Goal: Task Accomplishment & Management: Manage account settings

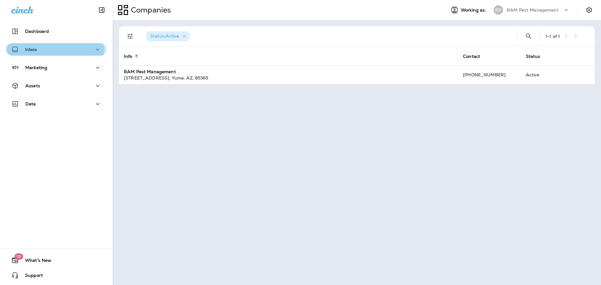
click at [54, 49] on div "Inbox" at bounding box center [56, 50] width 90 height 8
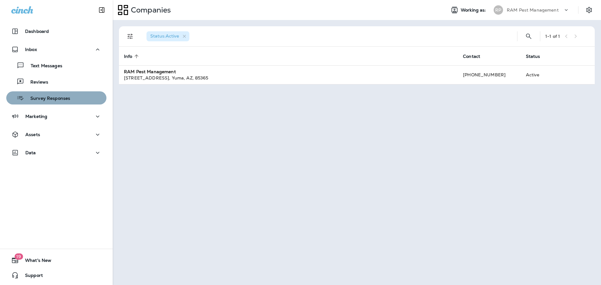
click at [63, 94] on button "Survey Responses" at bounding box center [56, 97] width 100 height 13
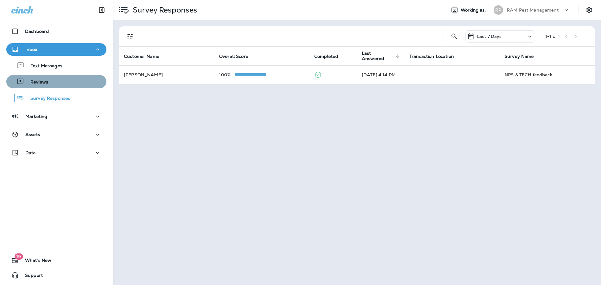
click at [61, 80] on div "Reviews" at bounding box center [56, 81] width 95 height 9
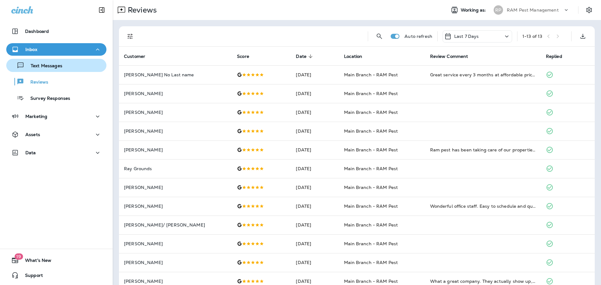
click at [56, 67] on p "Text Messages" at bounding box center [43, 66] width 38 height 6
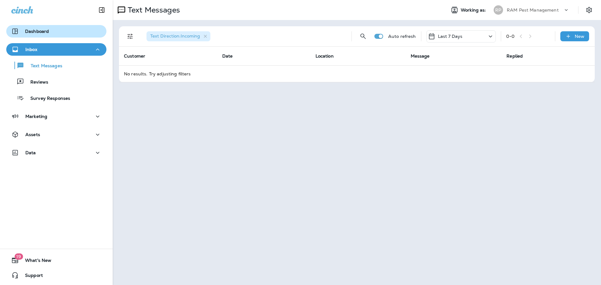
click at [36, 36] on button "Dashboard" at bounding box center [56, 31] width 100 height 13
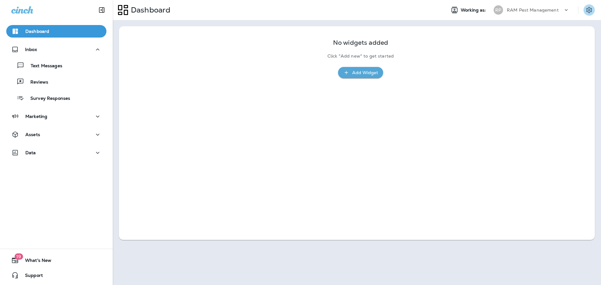
click at [588, 8] on icon "Settings" at bounding box center [589, 10] width 6 height 6
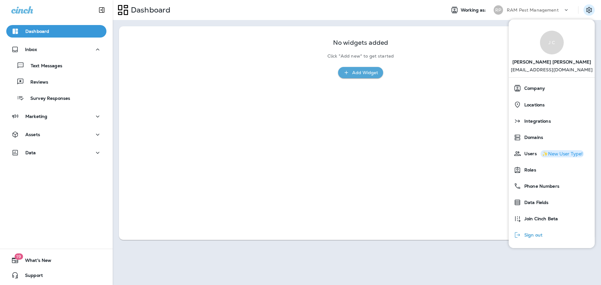
click at [533, 239] on div "Sign out" at bounding box center [528, 235] width 34 height 13
